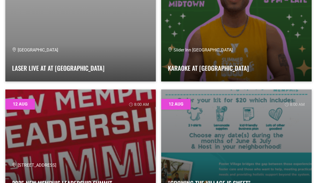
scroll to position [724, 0]
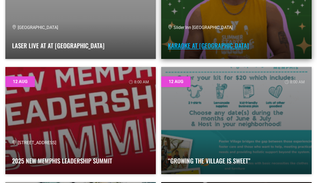
click at [199, 47] on link "Karaoke at [GEOGRAPHIC_DATA]" at bounding box center [208, 45] width 81 height 9
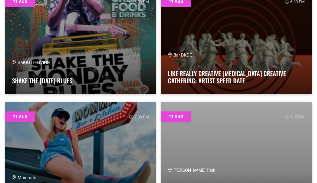
scroll to position [431, 0]
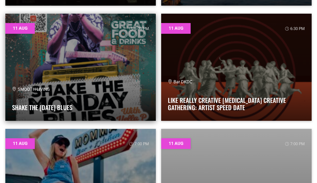
click at [82, 51] on link at bounding box center [80, 67] width 151 height 107
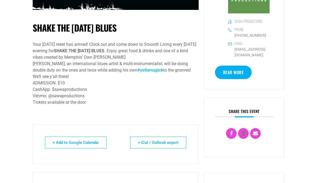
scroll to position [295, 0]
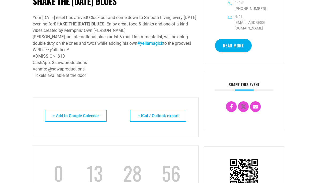
click at [234, 52] on link "Read More" at bounding box center [233, 45] width 37 height 13
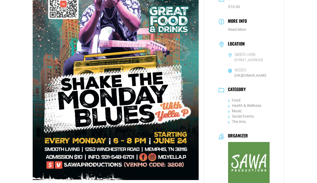
scroll to position [107, 0]
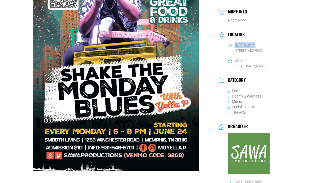
drag, startPoint x: 236, startPoint y: 45, endPoint x: 256, endPoint y: 45, distance: 20.6
click at [256, 45] on dd "SMOOTH LIVING" at bounding box center [244, 46] width 51 height 6
click at [221, 53] on dd "[STREET_ADDRESS]" at bounding box center [244, 50] width 51 height 5
drag, startPoint x: 236, startPoint y: 51, endPoint x: 265, endPoint y: 60, distance: 30.6
click at [265, 53] on span "[STREET_ADDRESS]" at bounding box center [249, 50] width 42 height 5
